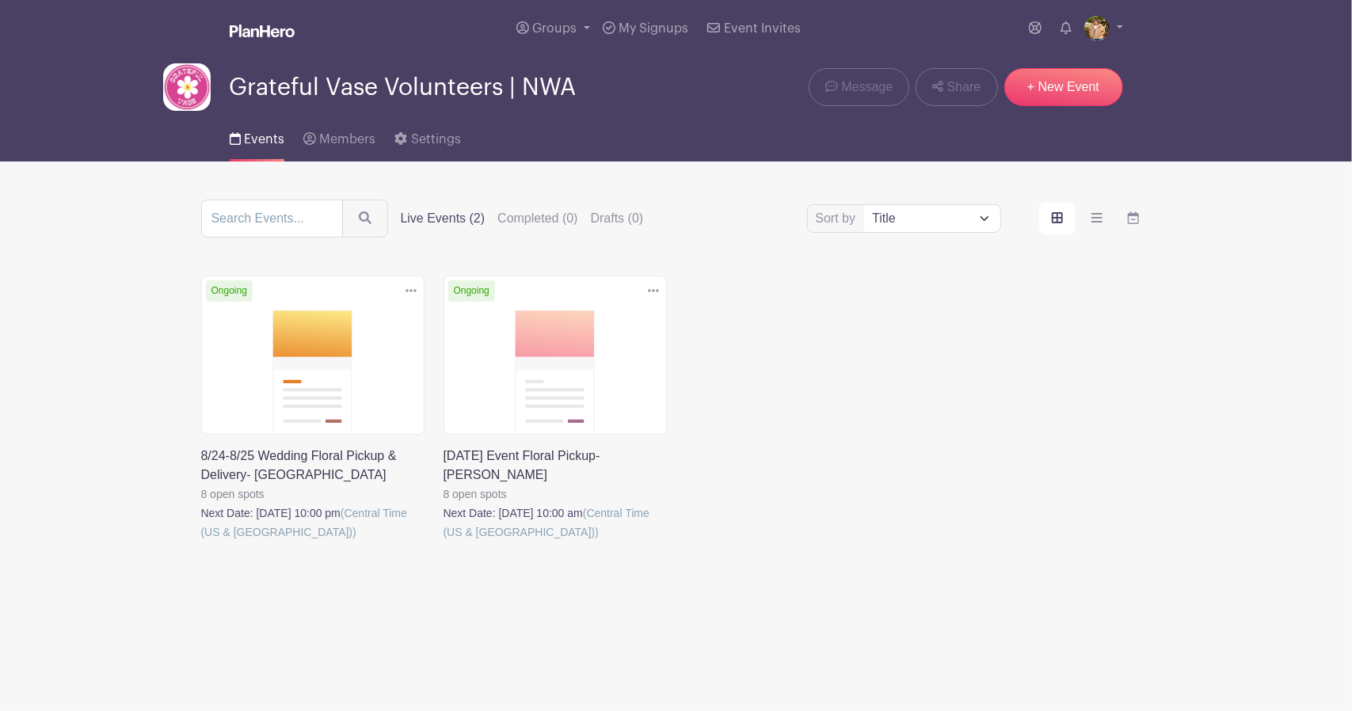
click at [443, 542] on link at bounding box center [443, 542] width 0 height 0
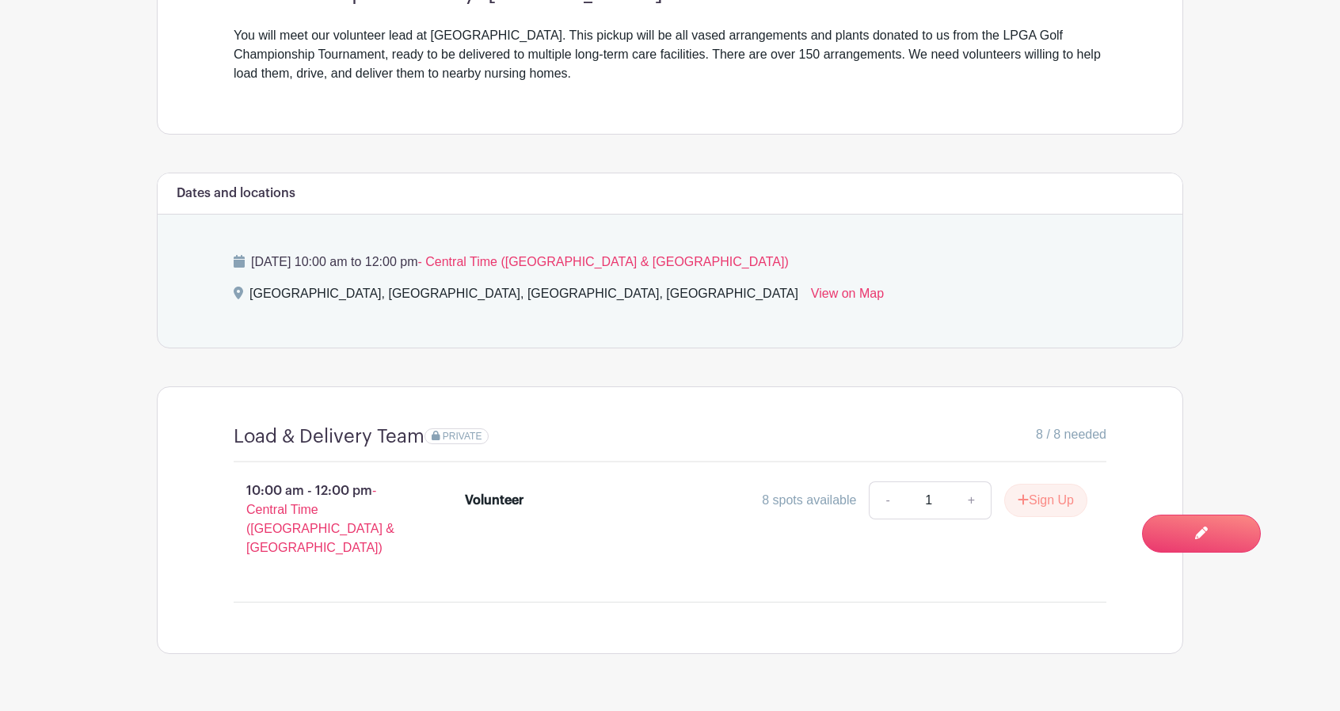
scroll to position [602, 0]
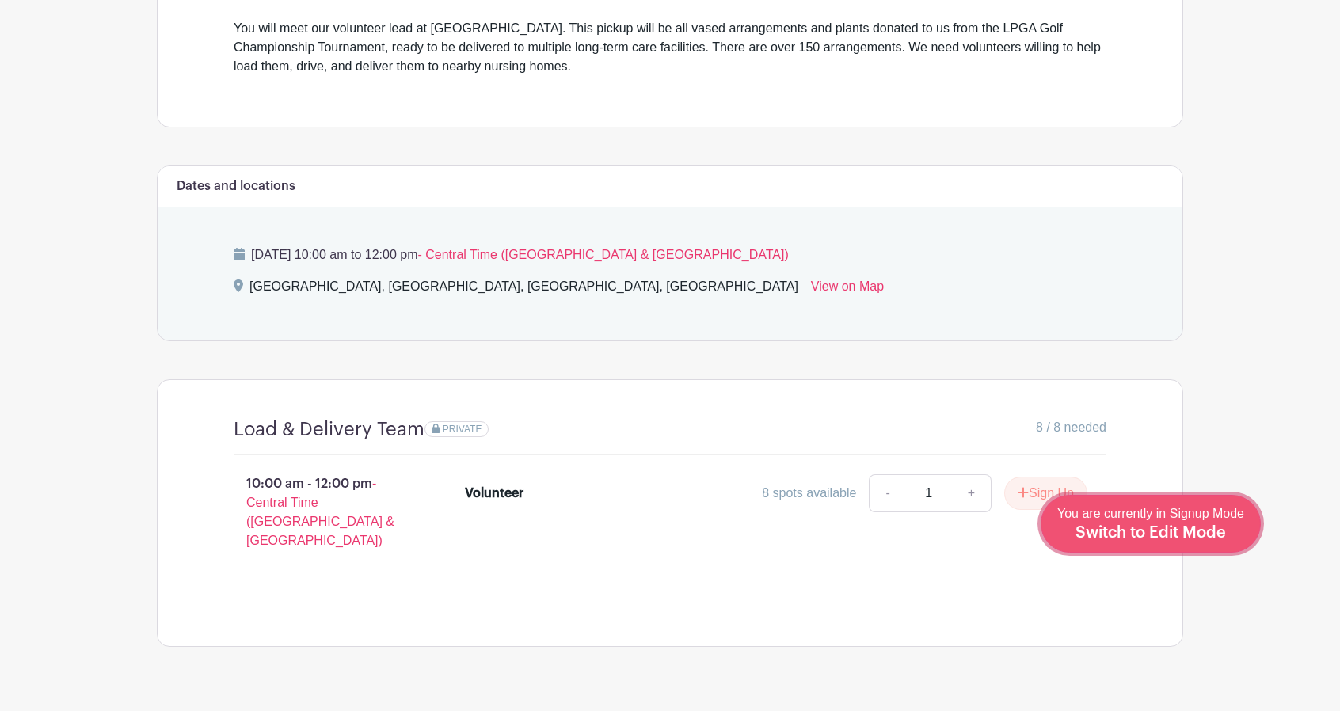
click at [1216, 531] on span "Switch to Edit Mode" at bounding box center [1150, 533] width 150 height 16
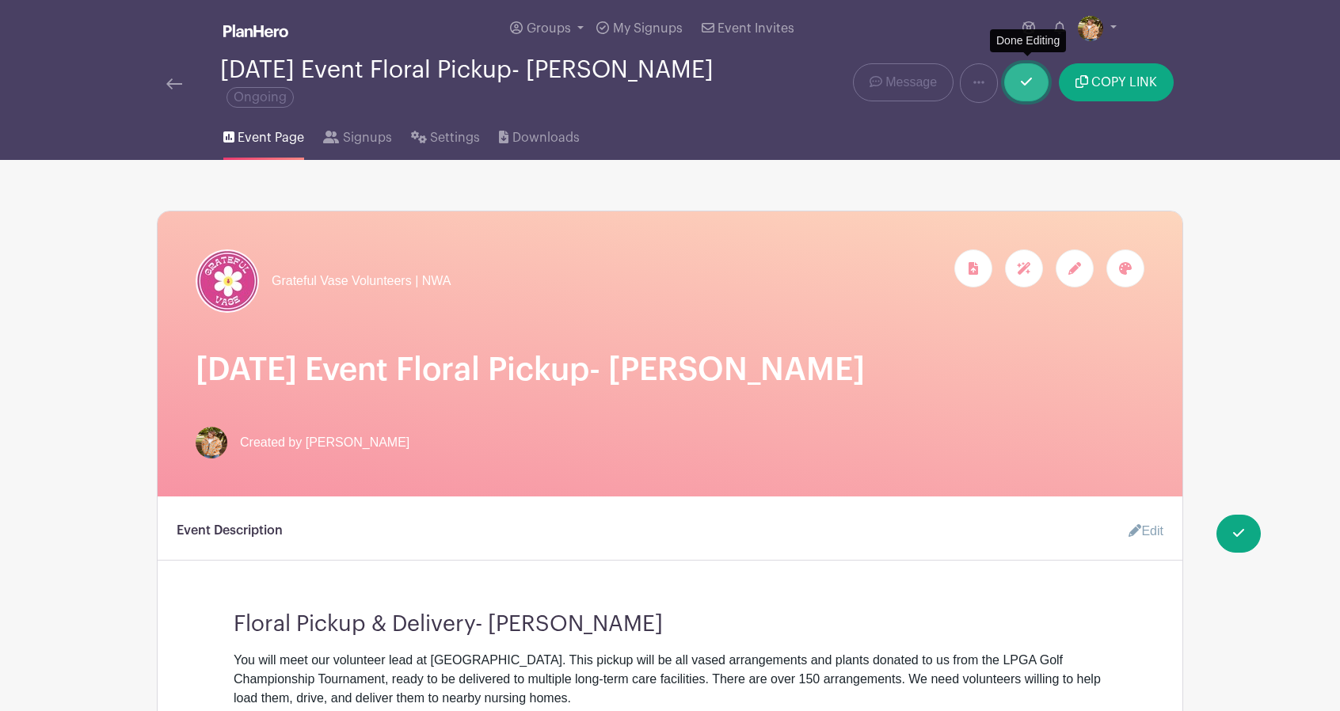
click at [1032, 75] on icon at bounding box center [1026, 81] width 11 height 13
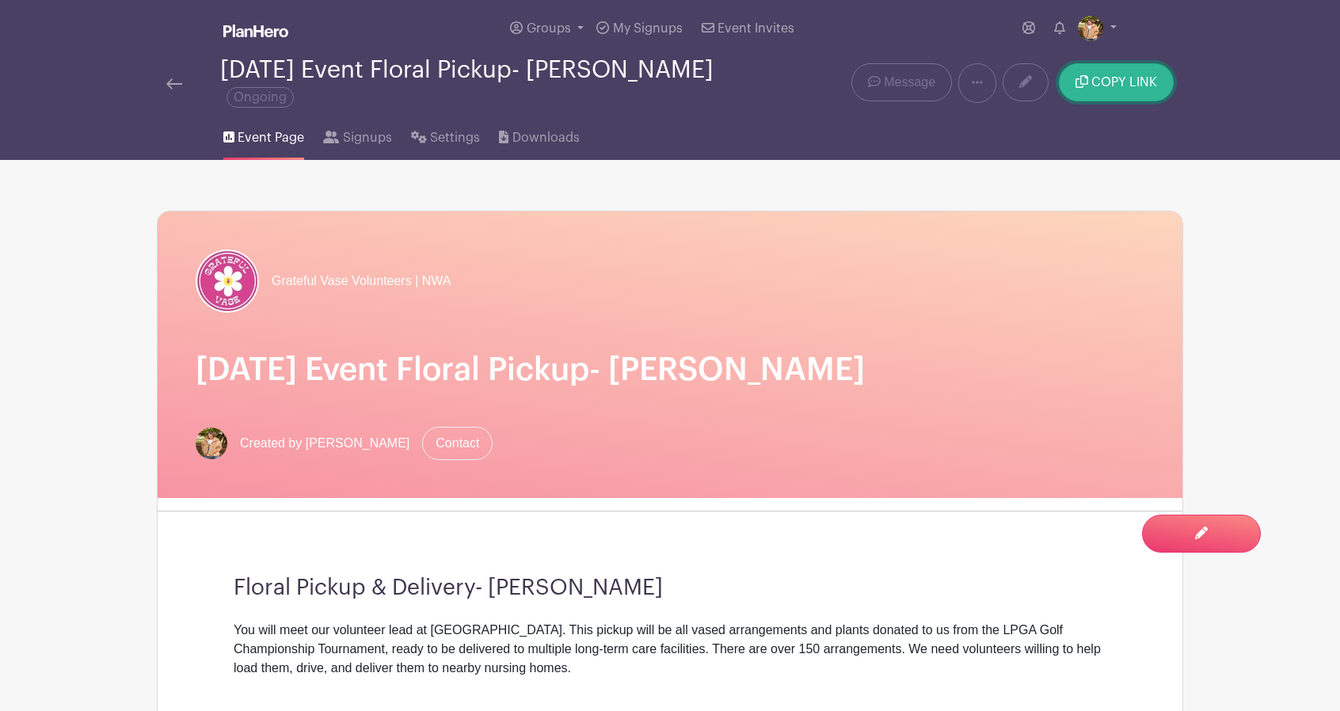
click at [1120, 84] on button "COPY LINK" at bounding box center [1116, 82] width 115 height 38
click at [172, 78] on img at bounding box center [174, 83] width 16 height 11
